Goal: Task Accomplishment & Management: Use online tool/utility

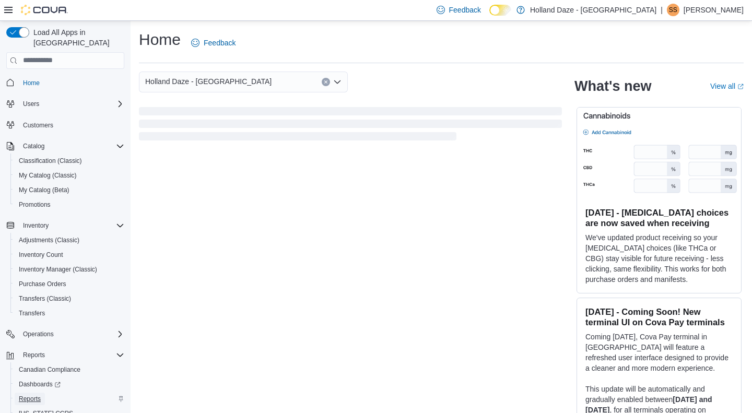
click at [38, 395] on span "Reports" at bounding box center [30, 399] width 22 height 8
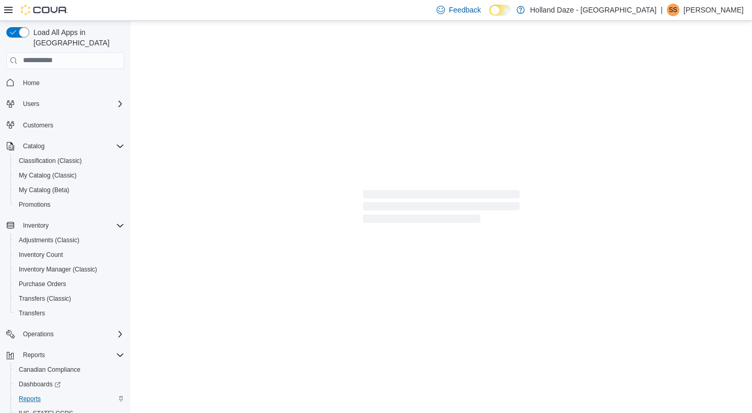
scroll to position [31, 0]
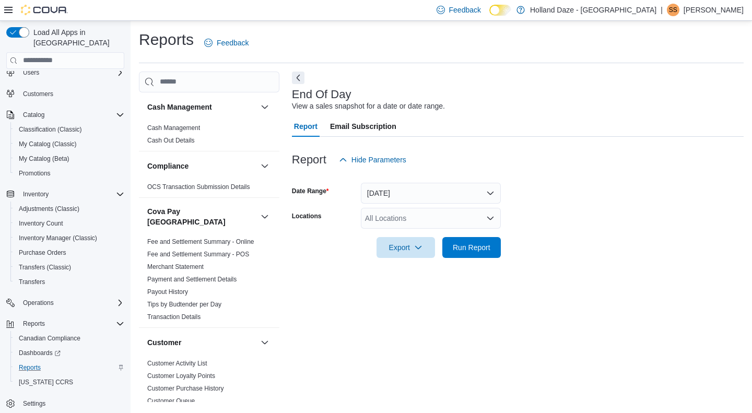
click at [469, 227] on div "All Locations" at bounding box center [431, 218] width 140 height 21
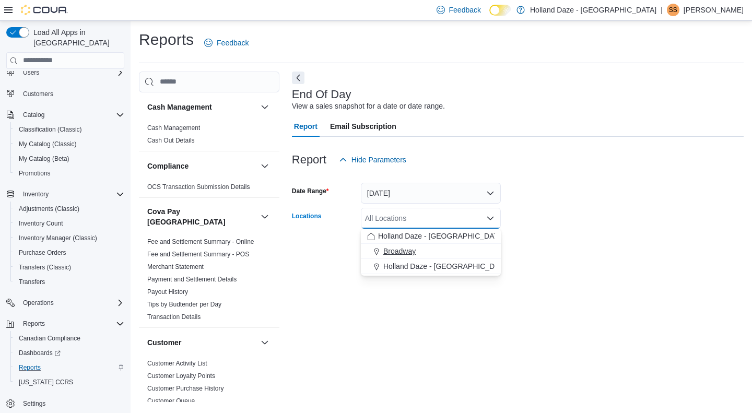
click at [455, 251] on div "Broadway" at bounding box center [430, 251] width 127 height 10
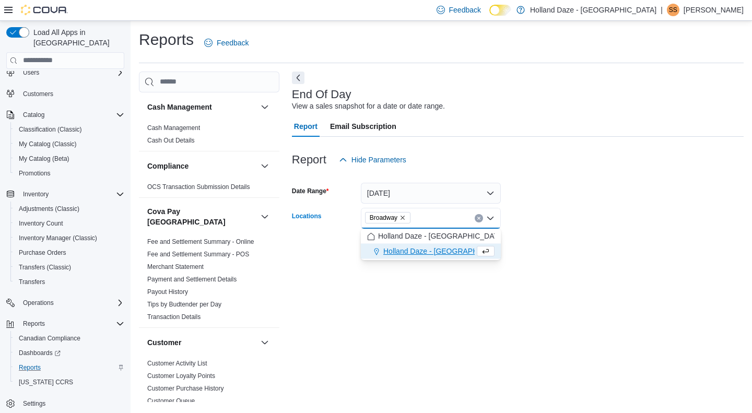
click at [528, 247] on form "Date Range Today Locations Broadway Combo box. Selected. Broadway. Press Backsp…" at bounding box center [518, 214] width 452 height 88
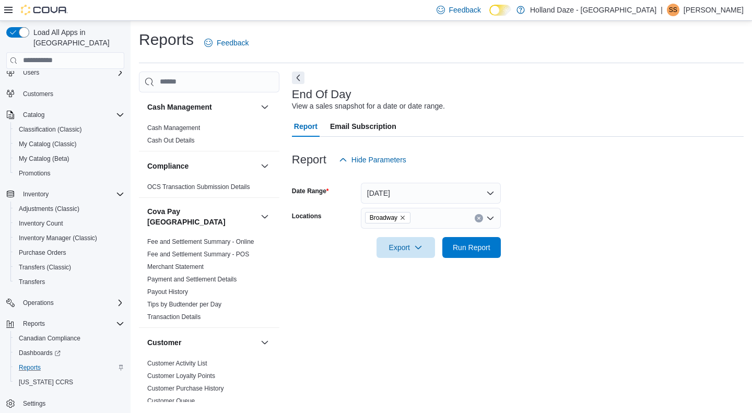
click at [502, 245] on form "Date Range Today Locations Broadway Export Run Report" at bounding box center [518, 214] width 452 height 88
click at [497, 245] on button "Run Report" at bounding box center [471, 246] width 58 height 21
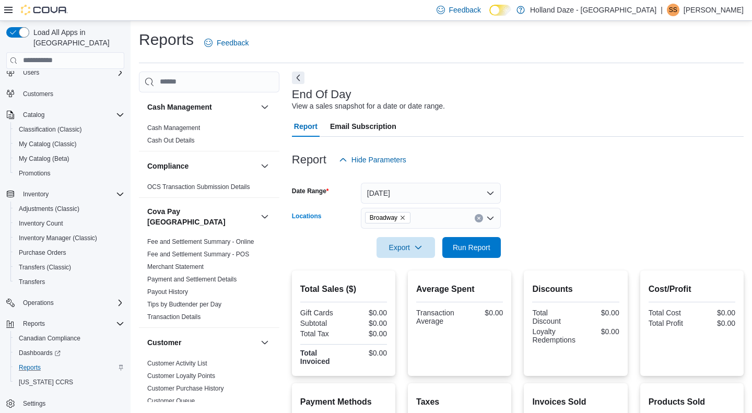
click at [477, 221] on button "Clear input" at bounding box center [478, 218] width 8 height 8
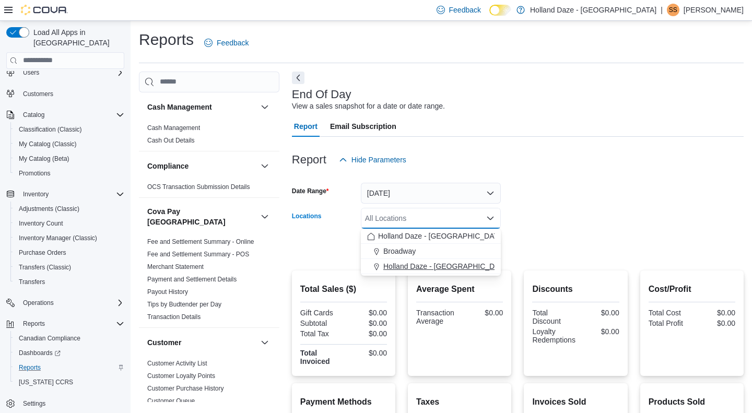
click at [457, 263] on span "Holland Daze - Orangeville" at bounding box center [446, 266] width 126 height 10
click at [507, 241] on form "Date Range Today Locations Holland Daze - Orangeville Combo box. Selected. Holl…" at bounding box center [518, 214] width 452 height 88
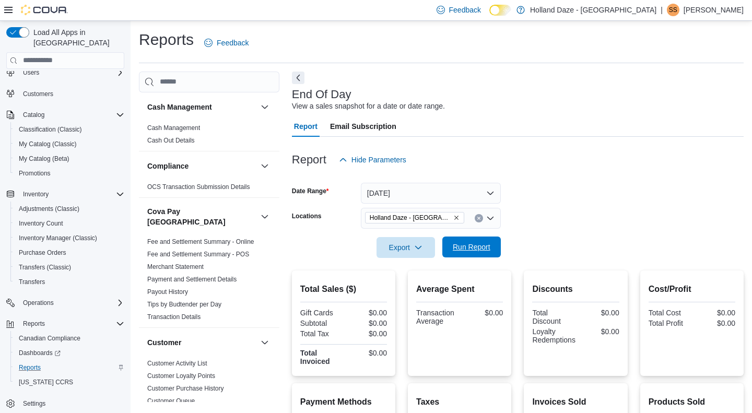
click at [487, 245] on span "Run Report" at bounding box center [472, 247] width 38 height 10
